Goal: Information Seeking & Learning: Learn about a topic

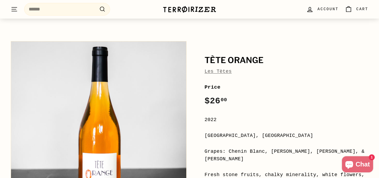
scroll to position [43, 0]
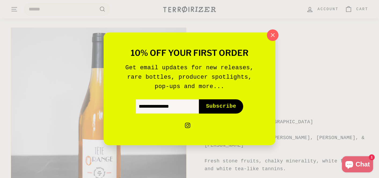
click at [274, 36] on icon "button" at bounding box center [273, 35] width 8 height 8
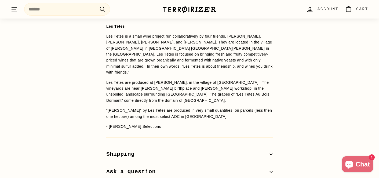
scroll to position [440, 0]
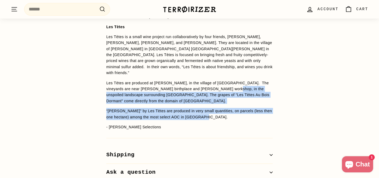
drag, startPoint x: 219, startPoint y: 112, endPoint x: 217, endPoint y: 86, distance: 26.6
click at [217, 86] on span "Fresh stone fruits, chalky minerality, white flowers, and white tea-like tannin…" at bounding box center [189, 72] width 166 height 116
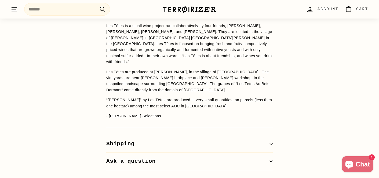
scroll to position [452, 0]
drag, startPoint x: 243, startPoint y: 81, endPoint x: 210, endPoint y: 65, distance: 35.8
click at [210, 69] on p "Les Tètes are produced at [PERSON_NAME], in the village of [GEOGRAPHIC_DATA]. T…" at bounding box center [189, 81] width 166 height 24
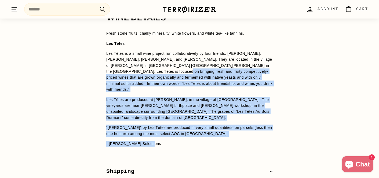
scroll to position [422, 0]
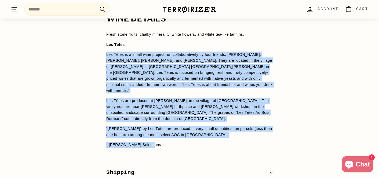
drag, startPoint x: 171, startPoint y: 108, endPoint x: 104, endPoint y: 55, distance: 85.6
click at [104, 55] on div "WINE DETAILS Fresh stone fruits, chalky minerality, white flowers, and white te…" at bounding box center [190, 106] width 188 height 184
copy span "Les Tètes is a small wine project run collaboratively by four friends, Nicolas,…"
